Goal: Check status: Check status

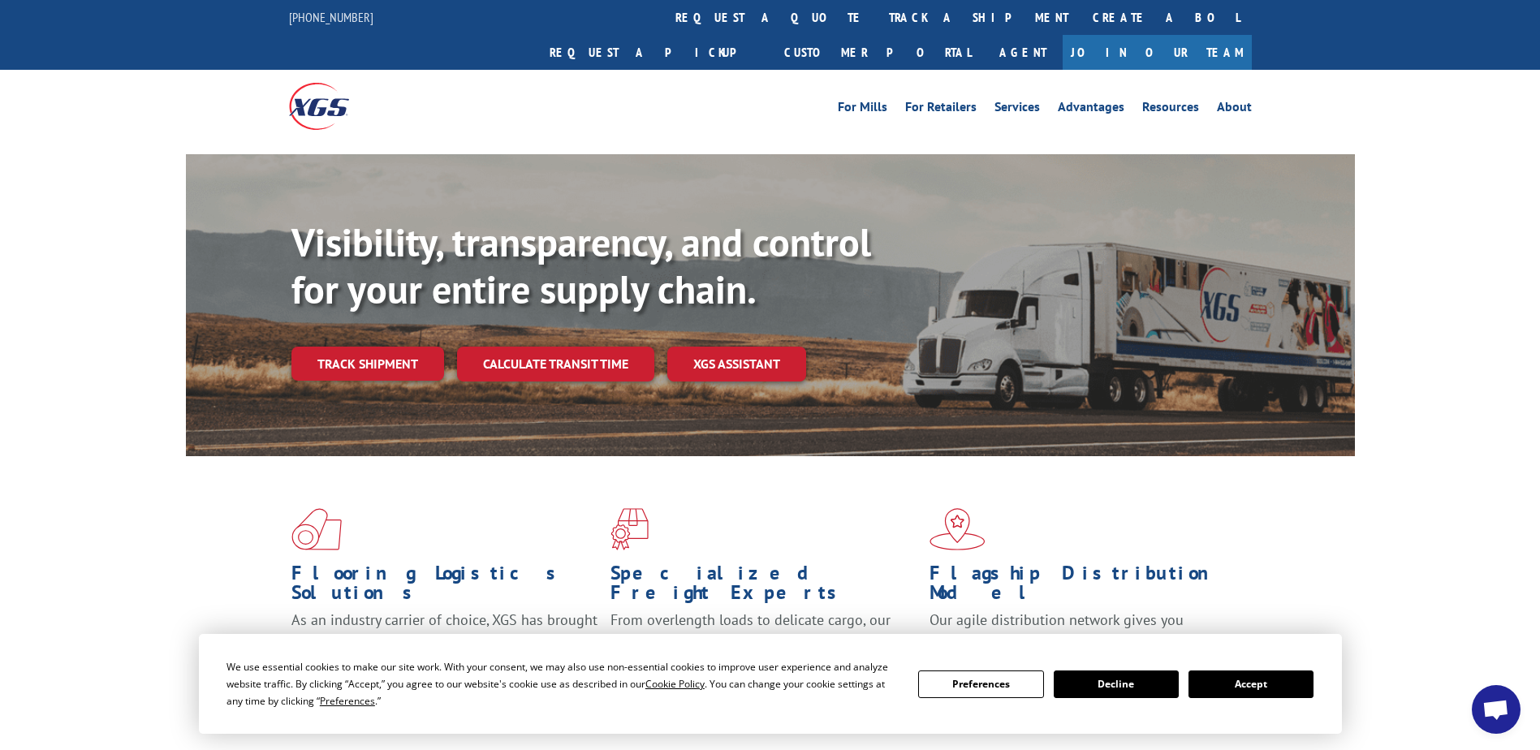
click at [1038, 549] on button "Accept" at bounding box center [1250, 684] width 125 height 28
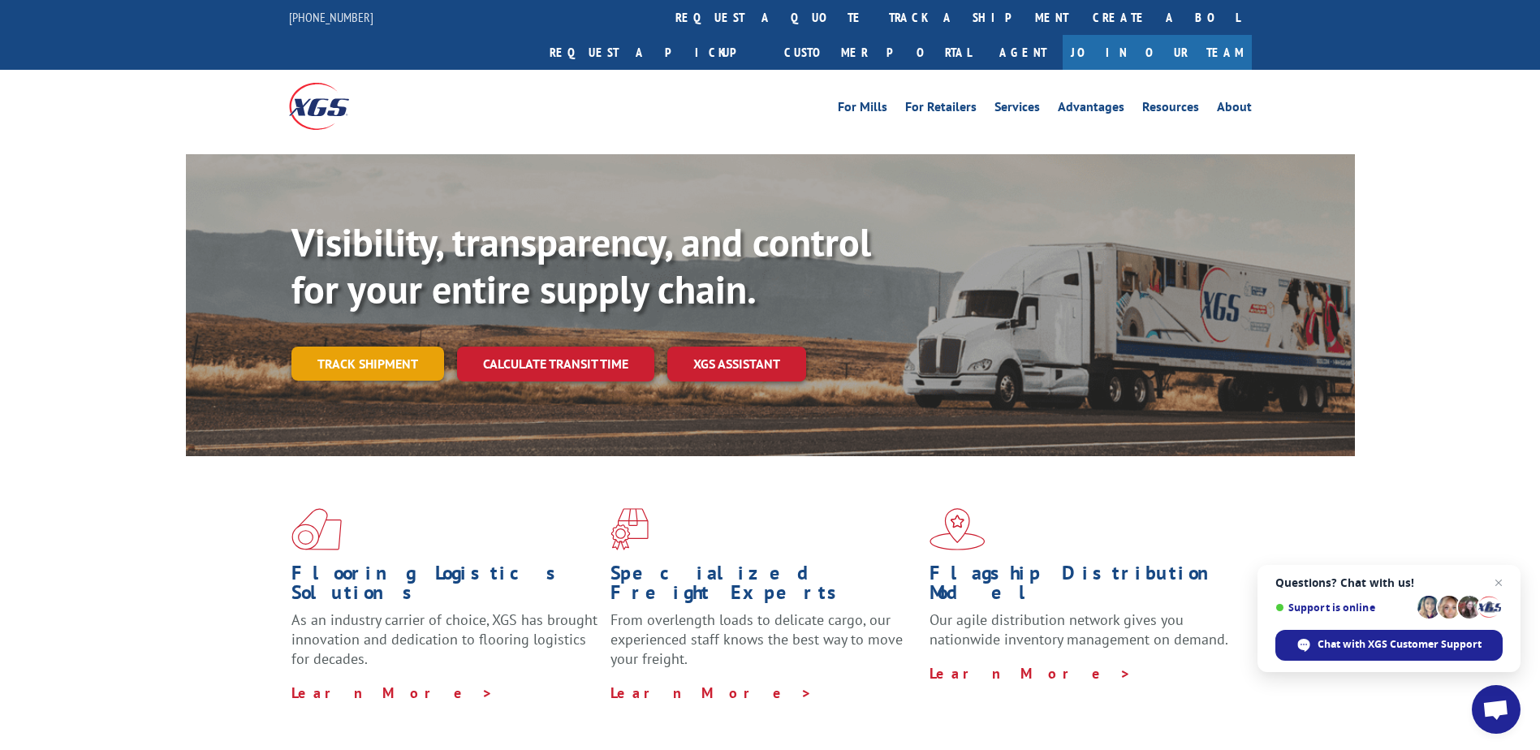
click at [385, 347] on link "Track shipment" at bounding box center [367, 364] width 153 height 34
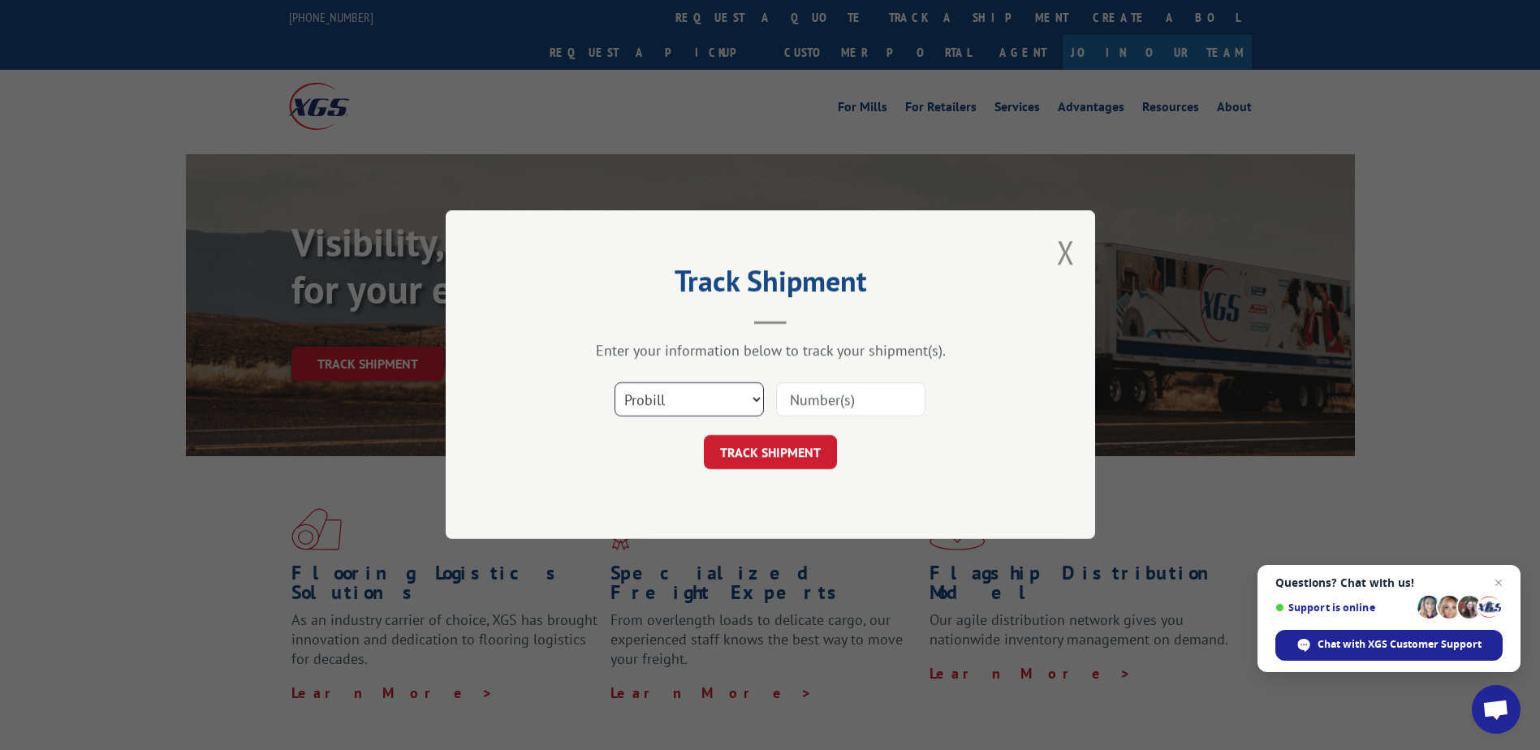
click at [735, 399] on select "Select category... Probill BOL PO" at bounding box center [688, 400] width 149 height 34
select select "po"
click at [614, 383] on select "Select category... Probill BOL PO" at bounding box center [688, 400] width 149 height 34
click at [842, 399] on input at bounding box center [850, 400] width 149 height 34
type input "SKYO143403"
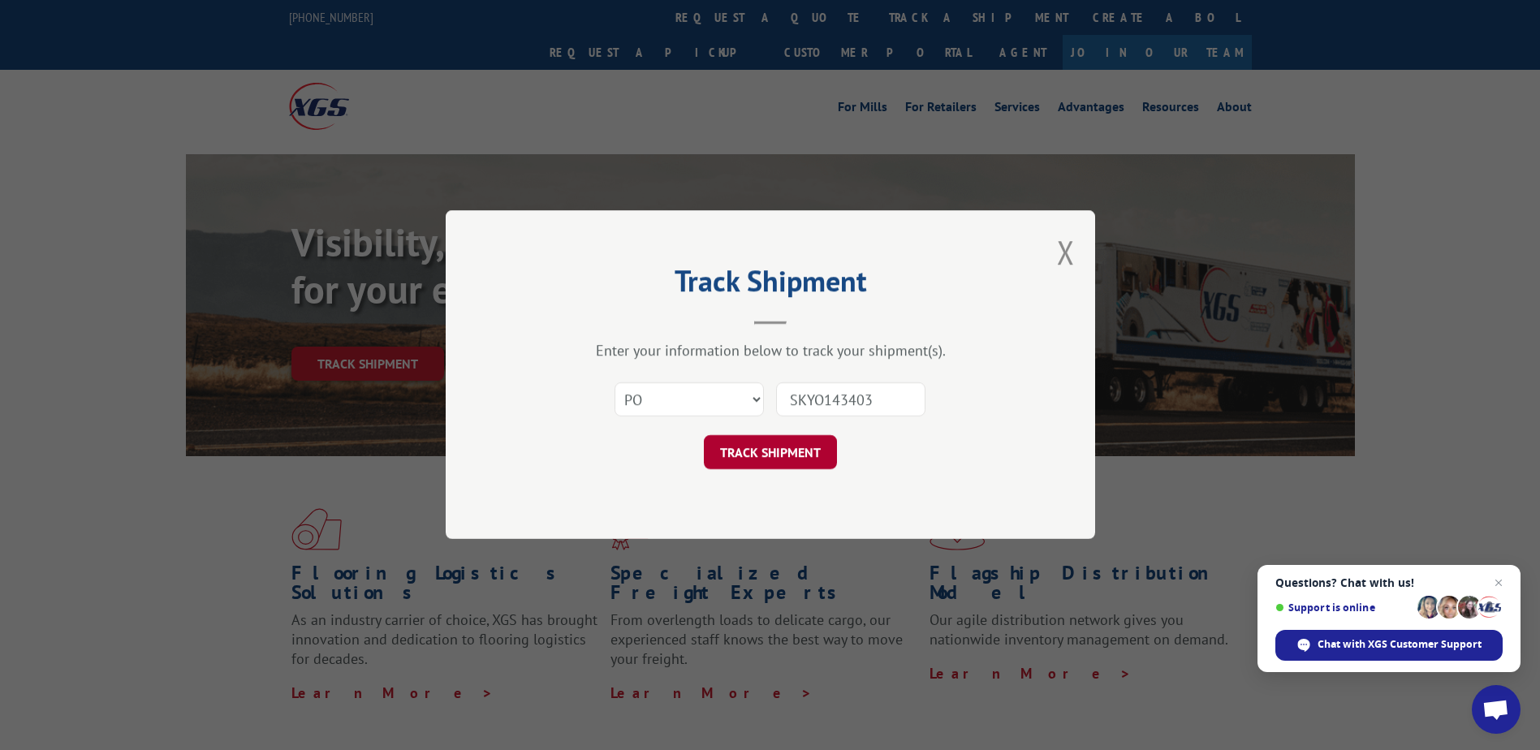
click at [786, 455] on button "TRACK SHIPMENT" at bounding box center [770, 453] width 133 height 34
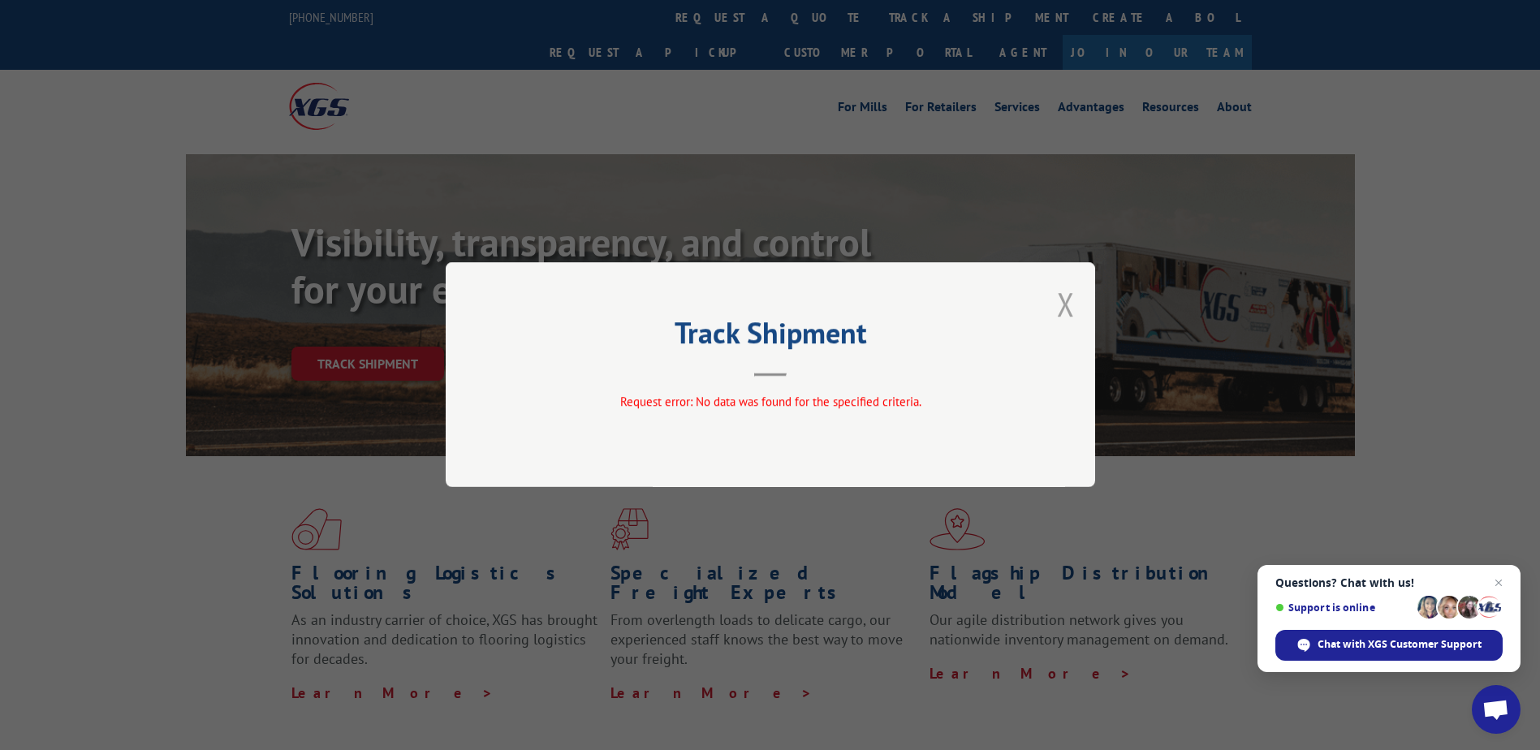
click at [1038, 304] on button "Close modal" at bounding box center [1066, 303] width 18 height 43
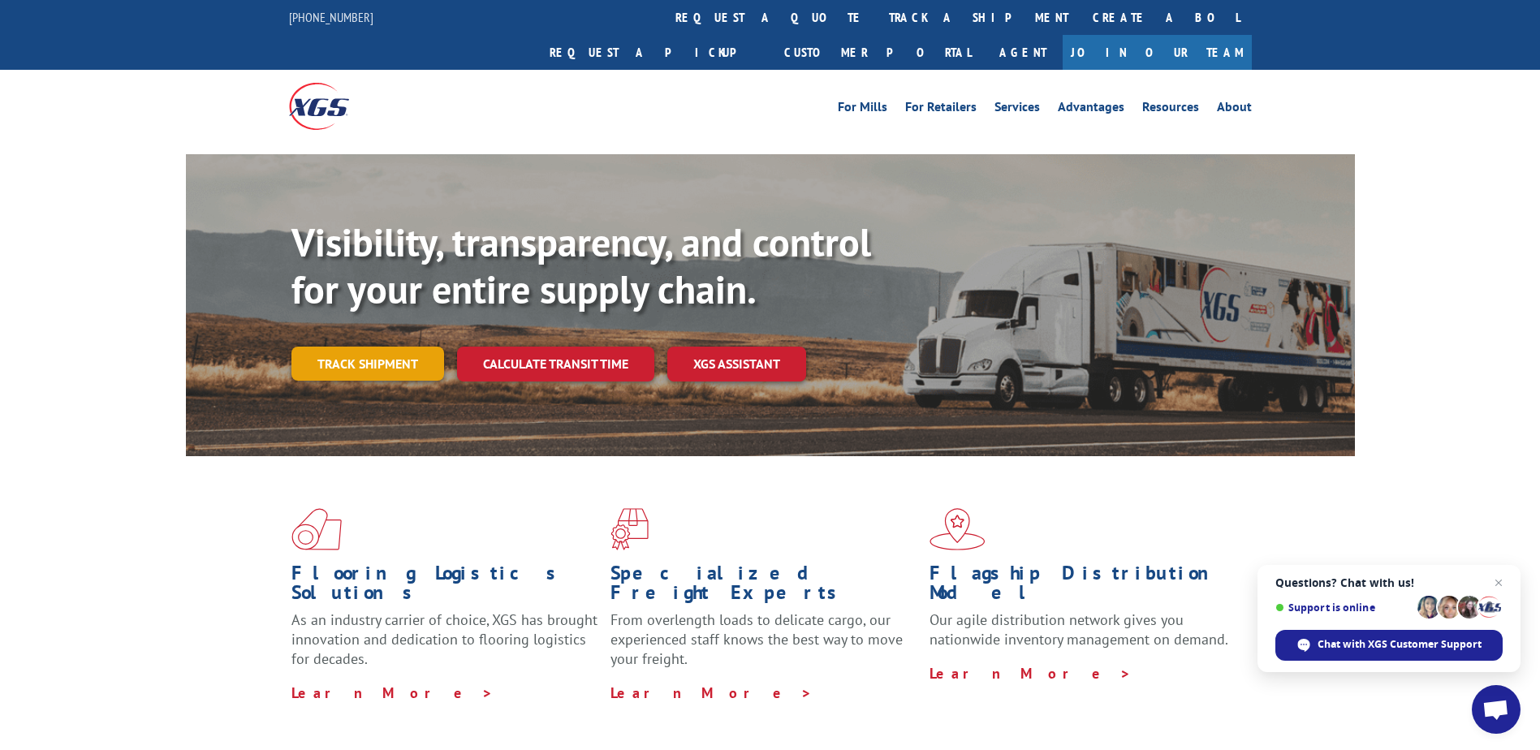
click at [337, 347] on link "Track shipment" at bounding box center [367, 364] width 153 height 34
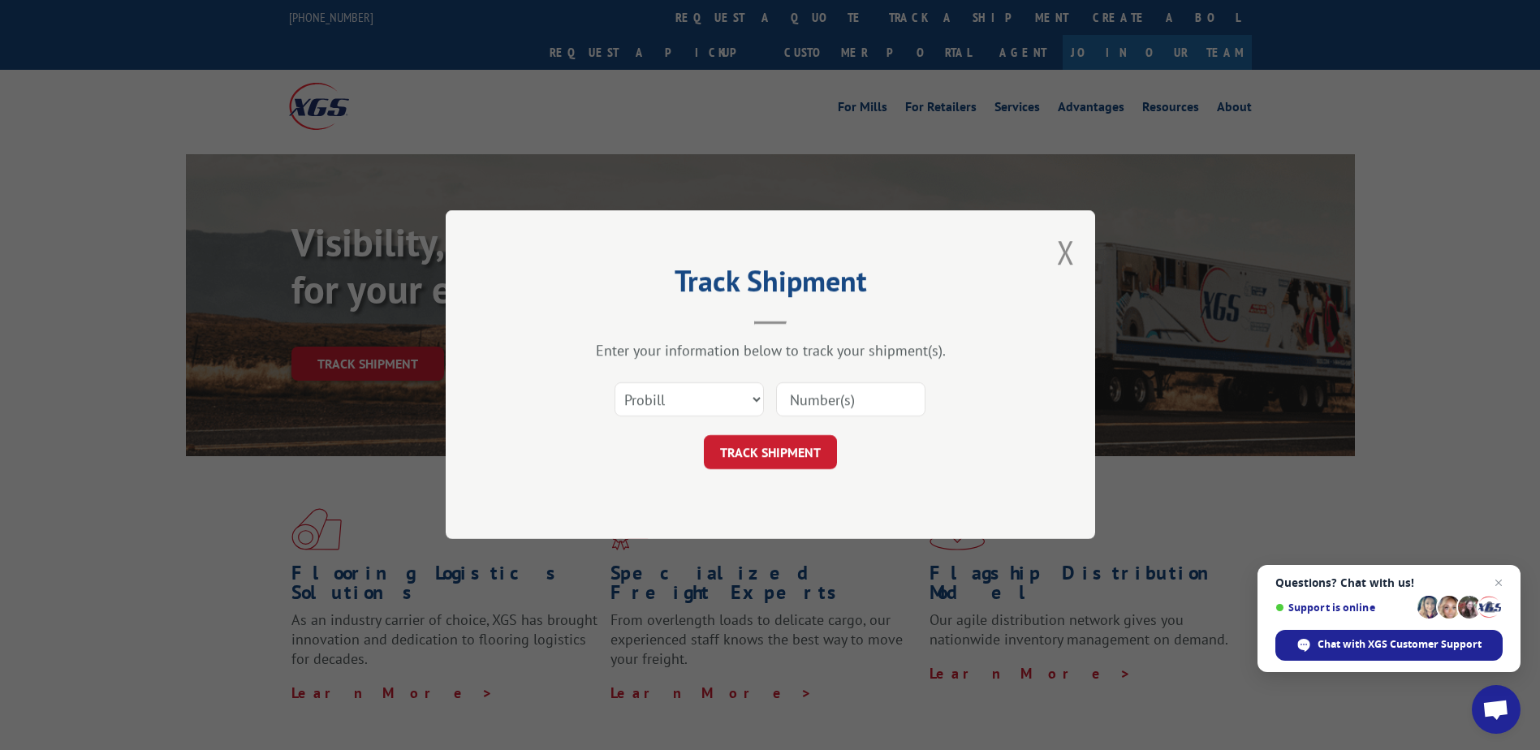
click at [861, 401] on input at bounding box center [850, 400] width 149 height 34
type input "16891432"
click at [810, 449] on button "TRACK SHIPMENT" at bounding box center [770, 453] width 133 height 34
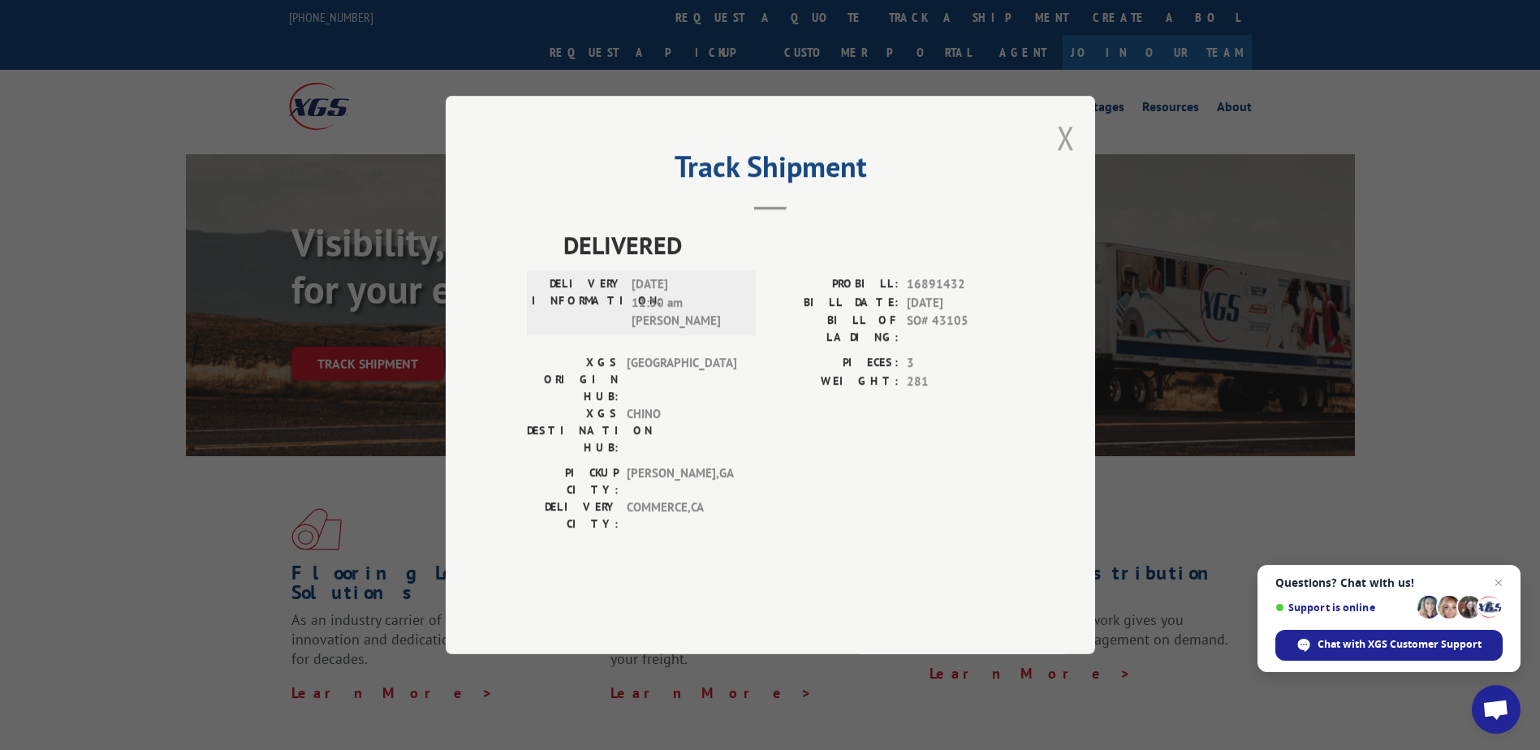
click at [1038, 159] on button "Close modal" at bounding box center [1066, 137] width 18 height 43
